Goal: Task Accomplishment & Management: Manage account settings

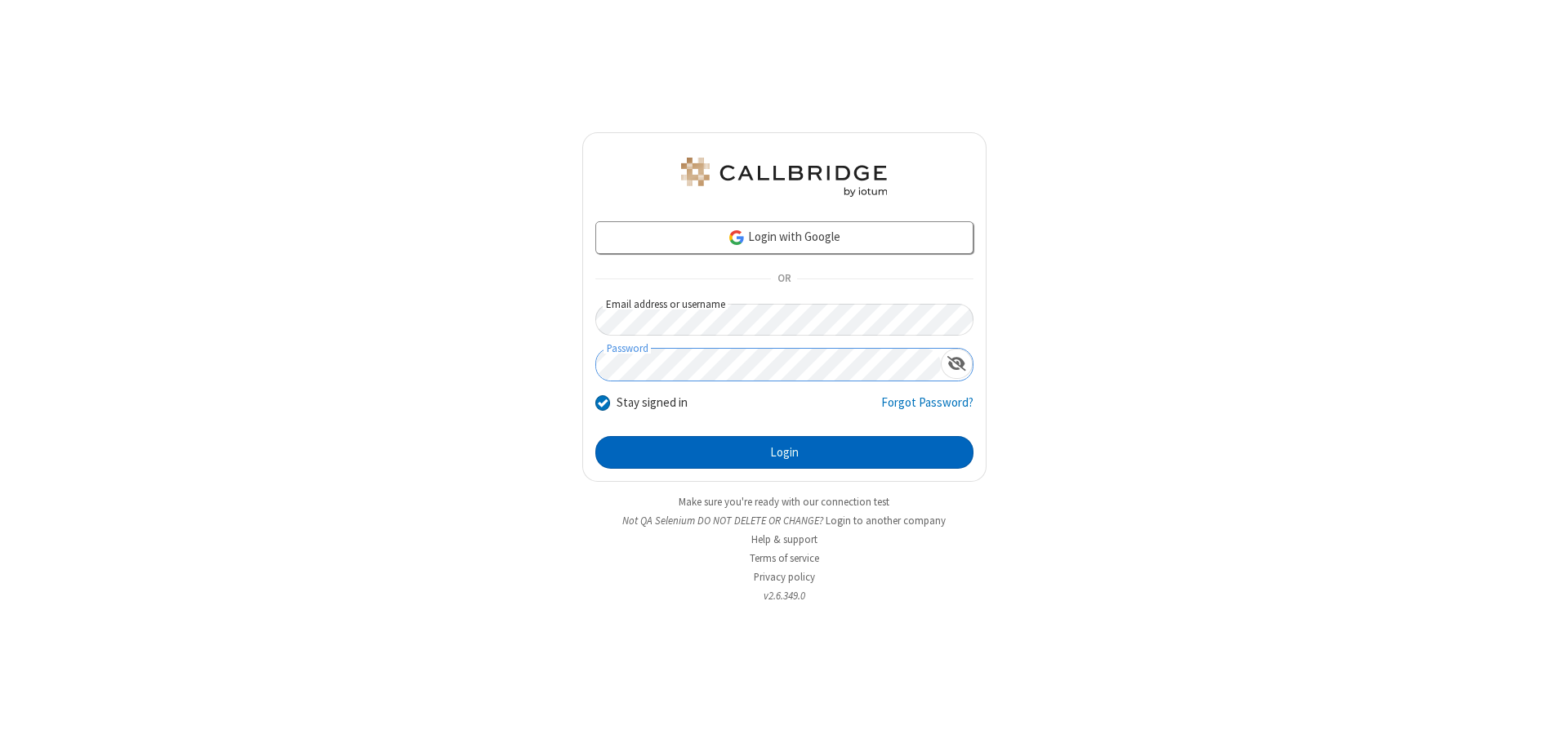
click at [784, 453] on button "Login" at bounding box center [784, 453] width 379 height 32
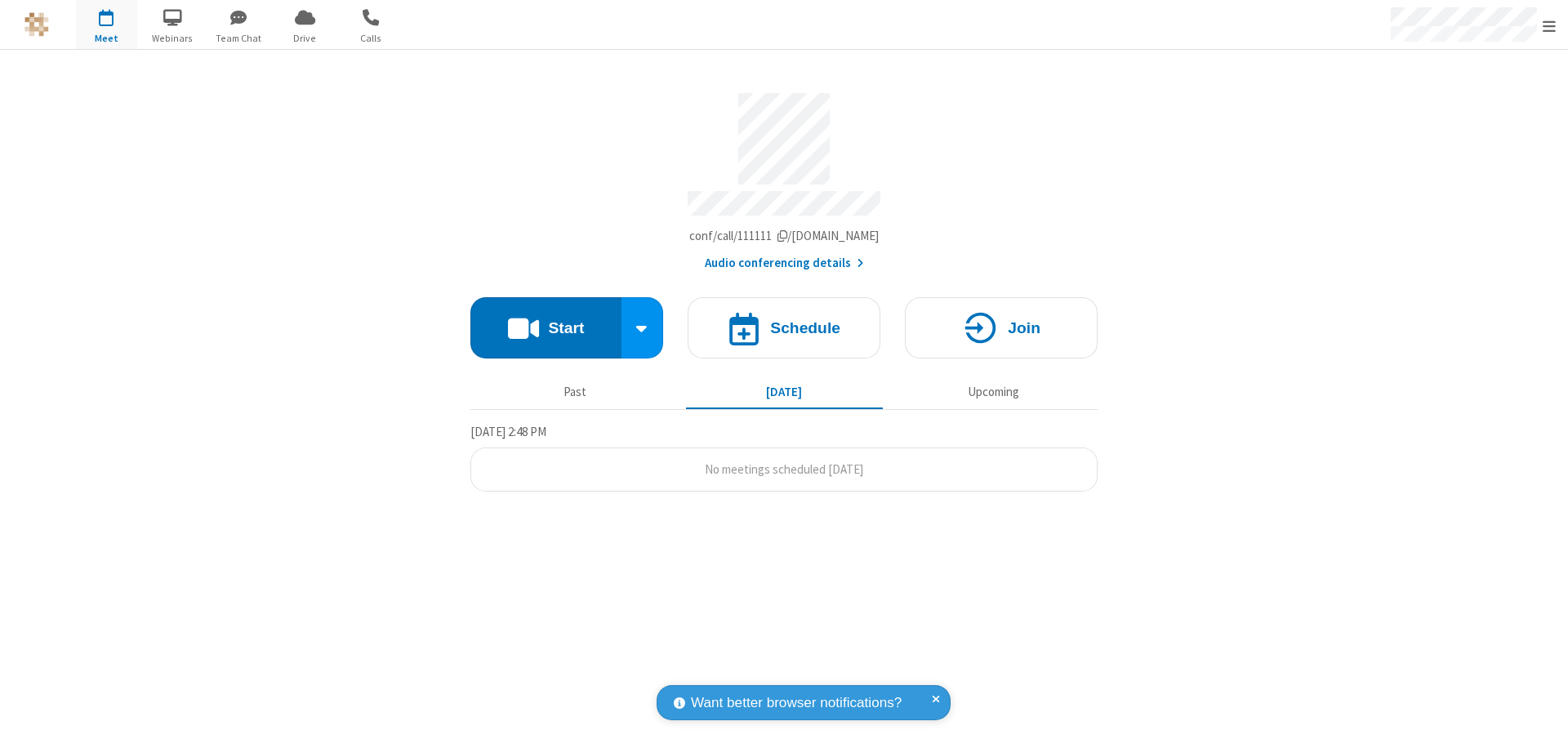
click at [1549, 26] on span "Open menu" at bounding box center [1549, 26] width 13 height 16
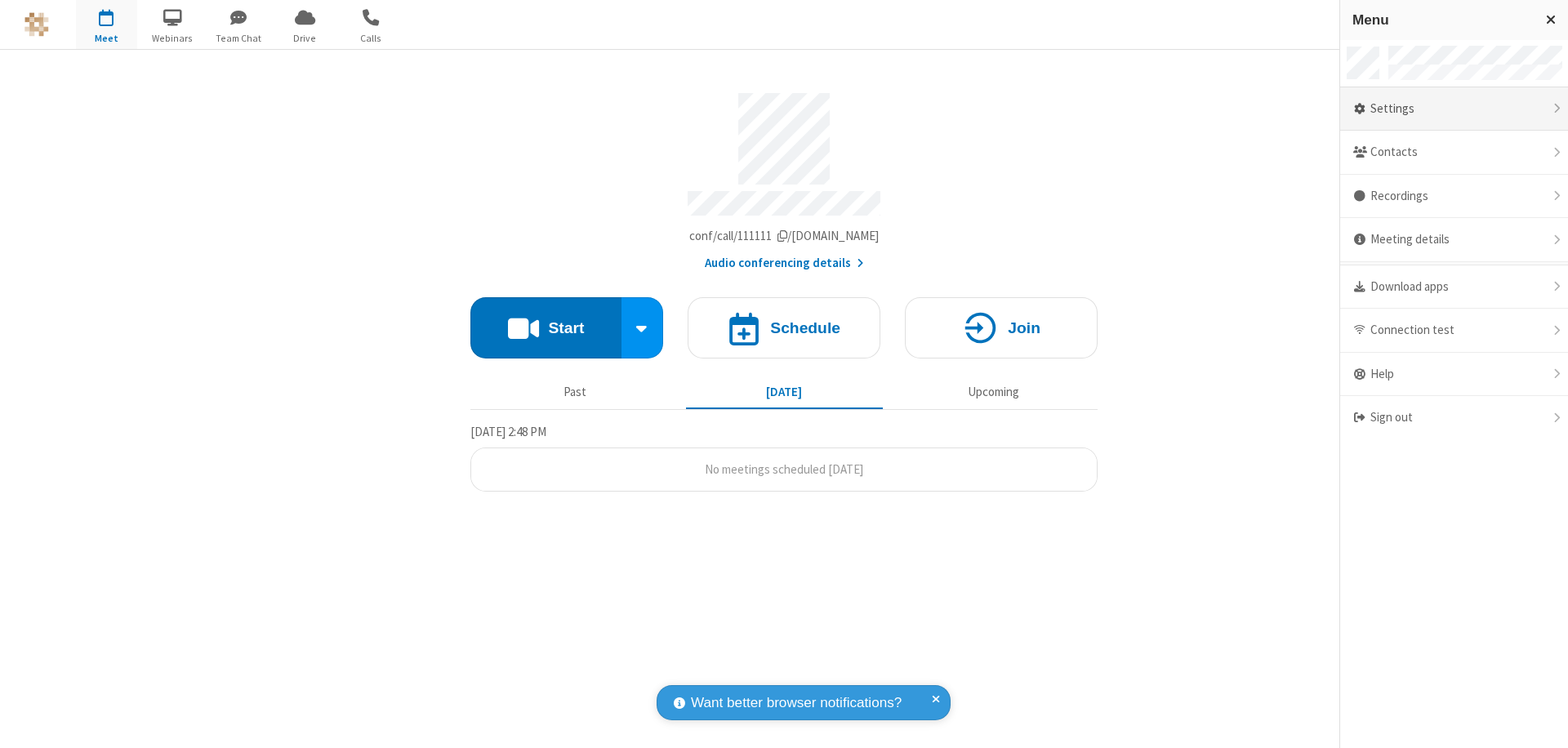
click at [1522, 108] on div "Settings" at bounding box center [1454, 109] width 228 height 44
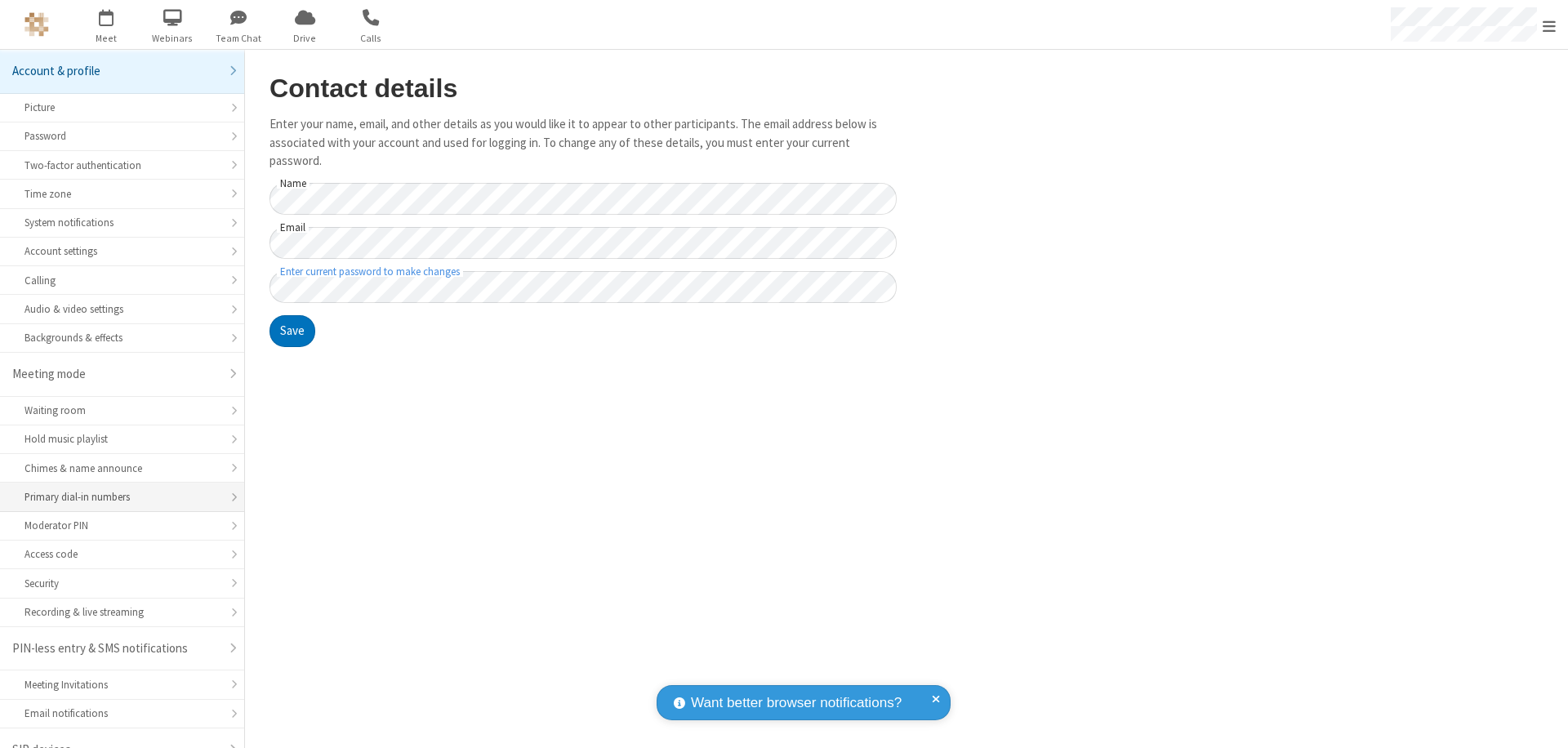
click at [116, 490] on div "Primary dial-in numbers" at bounding box center [122, 497] width 195 height 15
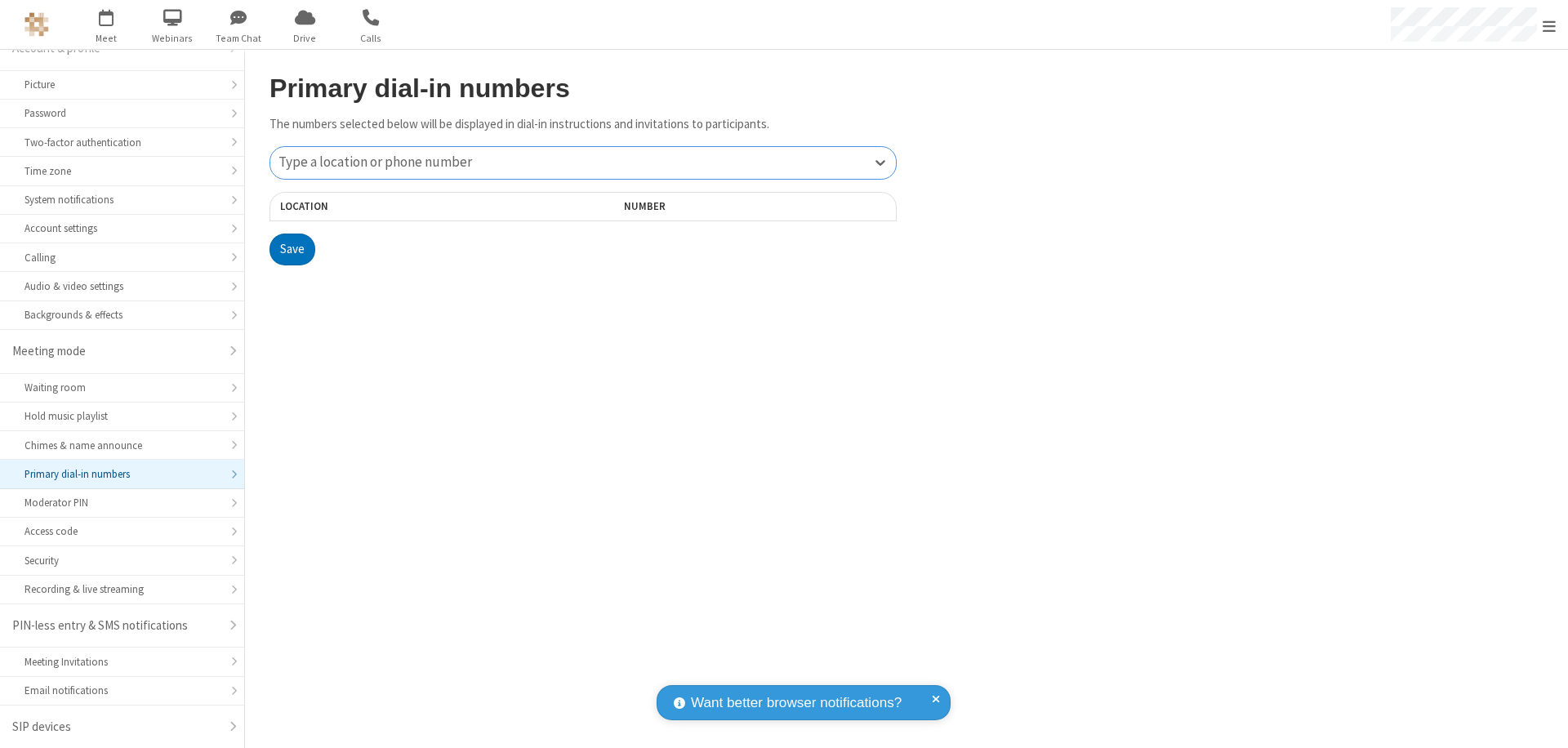
click at [583, 163] on div "Type a location or phone number" at bounding box center [583, 162] width 626 height 32
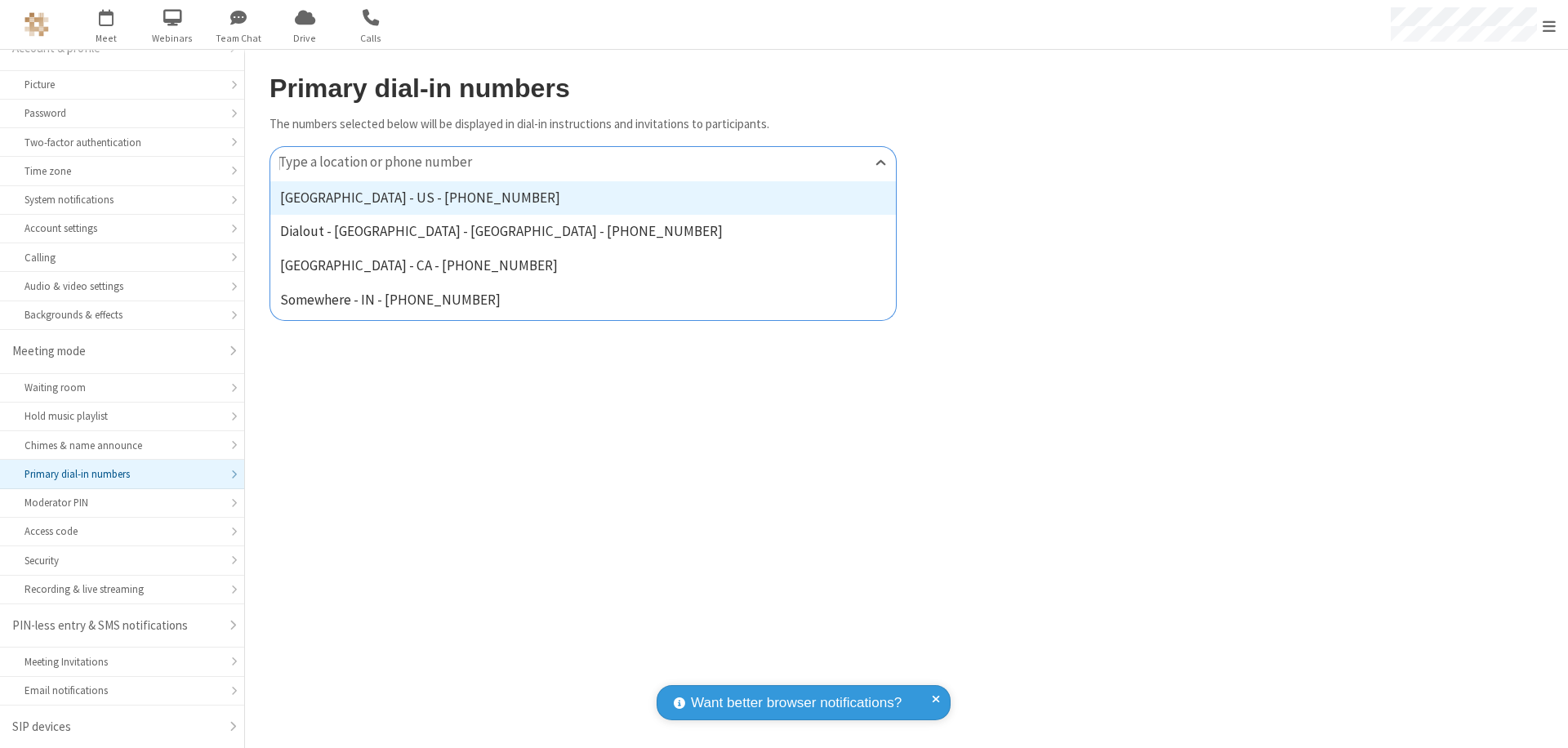
type input "[PHONE_NUMBER]"
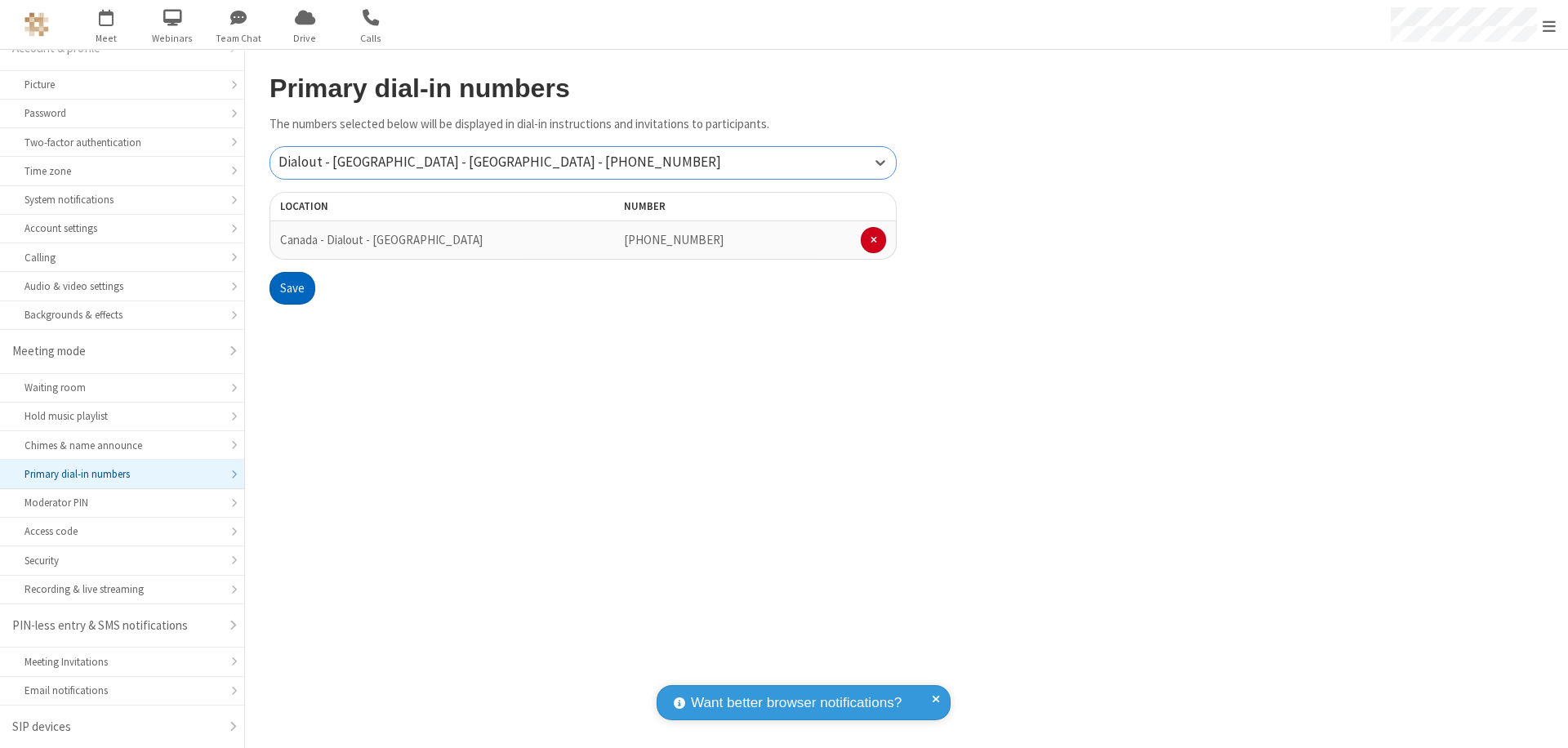
click at [292, 288] on button "Save" at bounding box center [292, 288] width 46 height 32
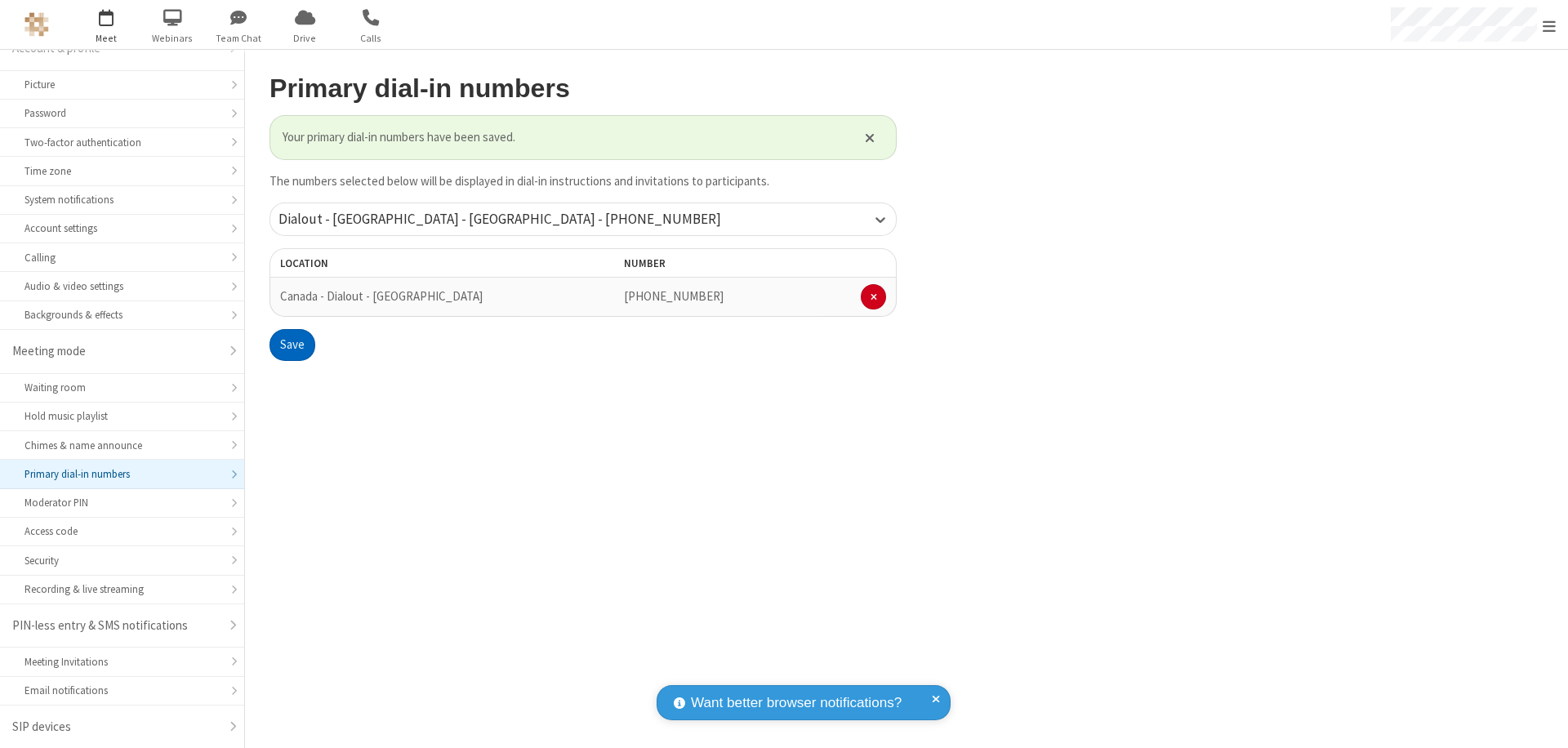
click at [1549, 26] on span "Open menu" at bounding box center [1549, 26] width 13 height 16
click at [107, 25] on span "button" at bounding box center [107, 17] width 61 height 28
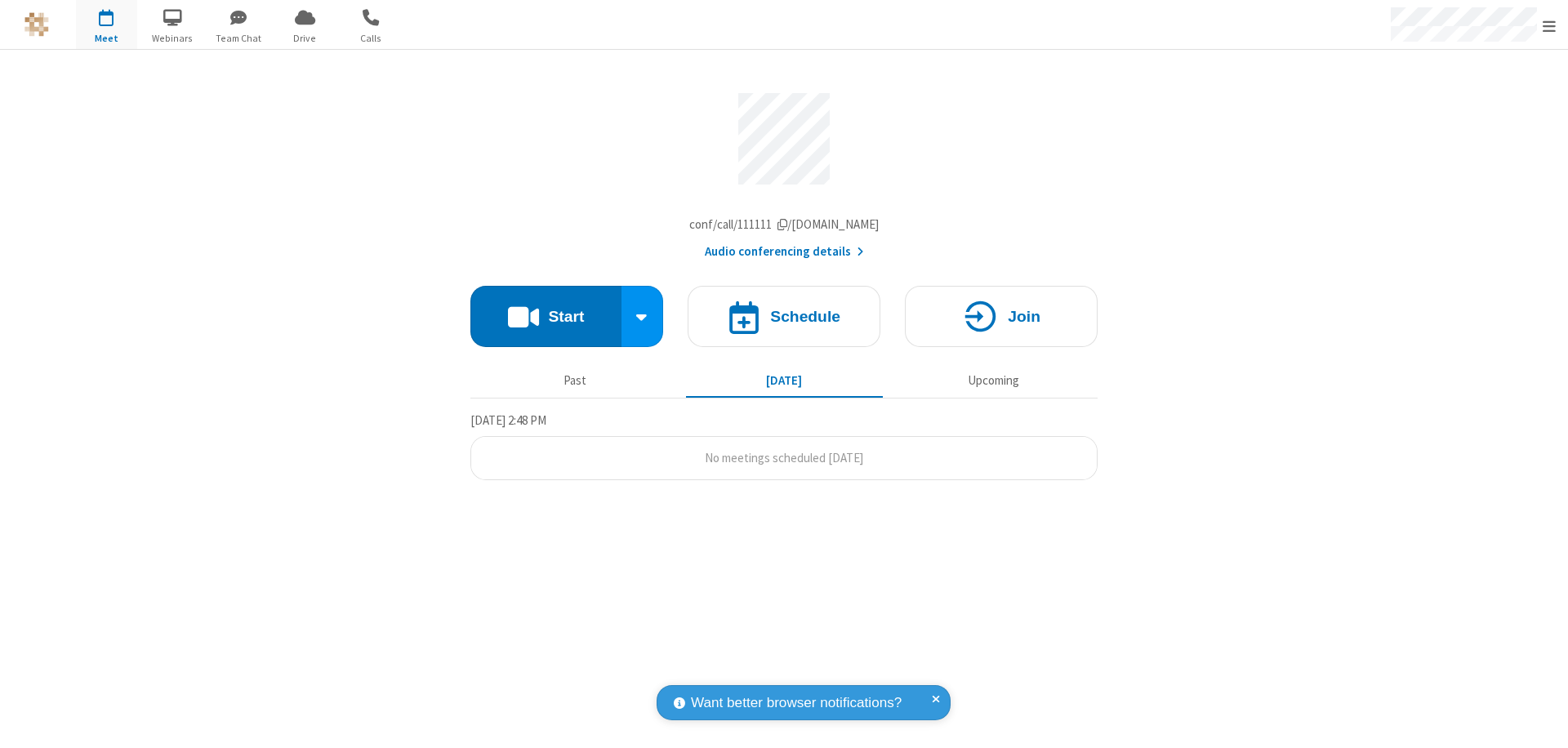
click at [546, 321] on button "Start" at bounding box center [546, 316] width 151 height 61
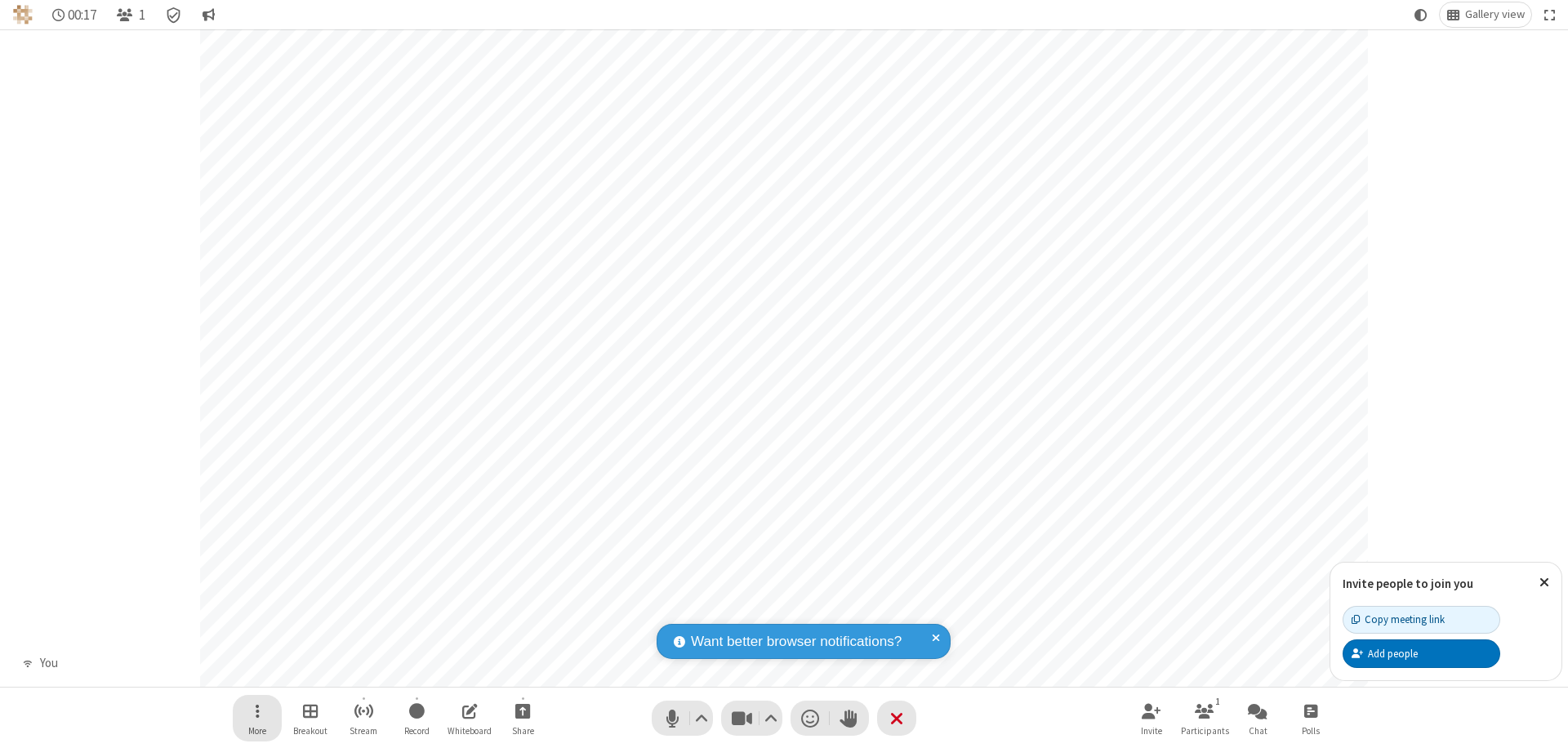
click at [257, 710] on span "Open menu" at bounding box center [257, 711] width 4 height 20
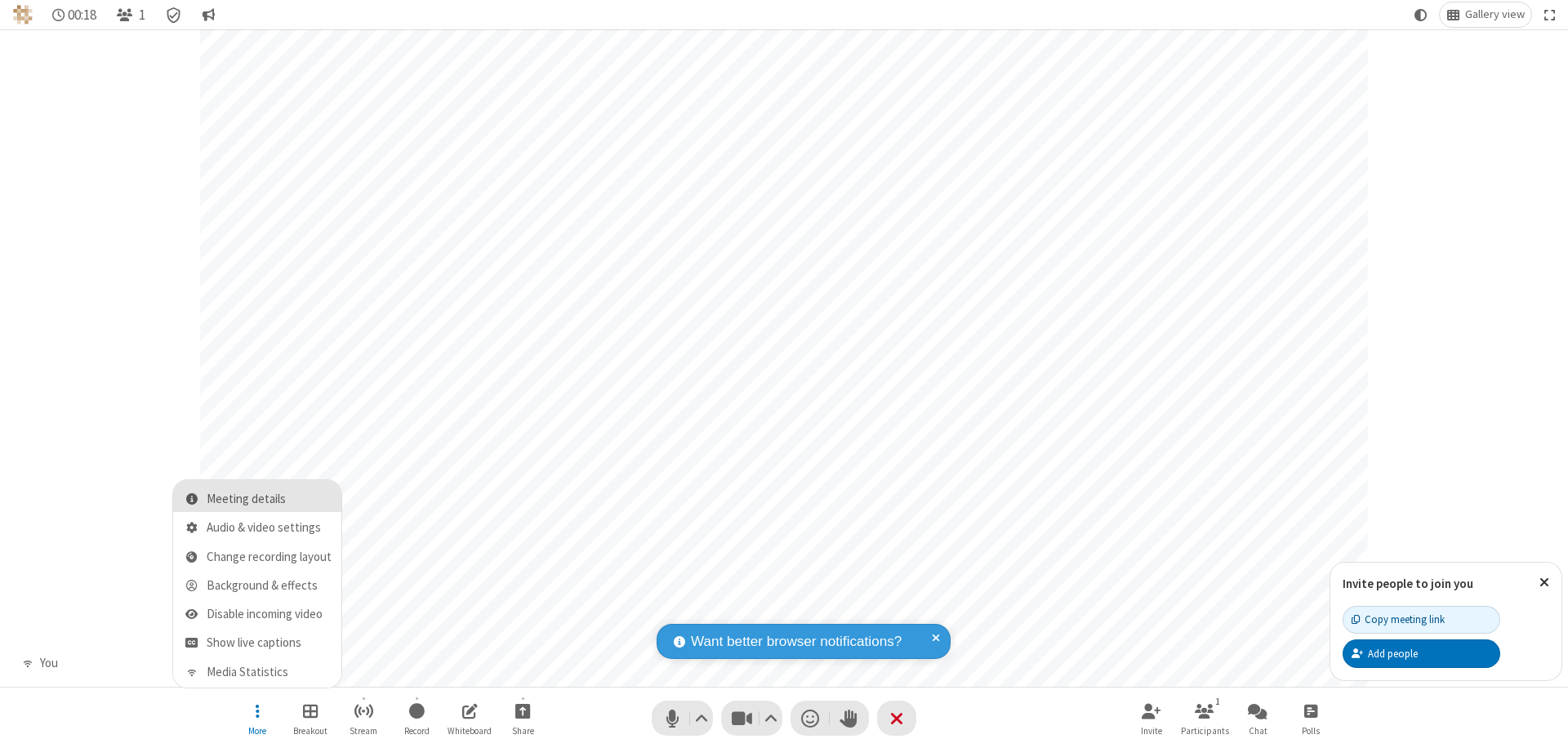
click at [269, 499] on span "Meeting details" at bounding box center [269, 500] width 125 height 14
